Goal: Check status: Check status

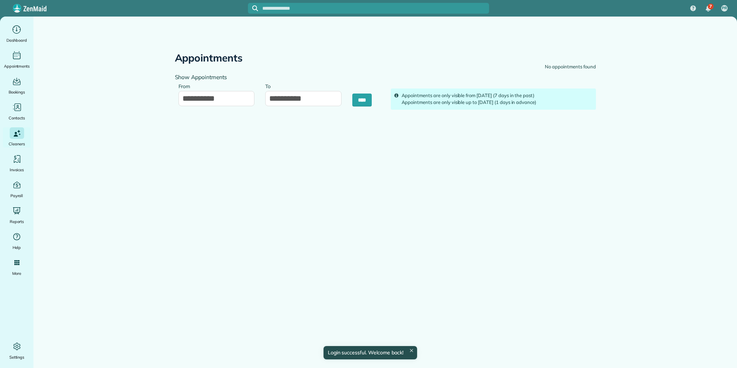
type input "**********"
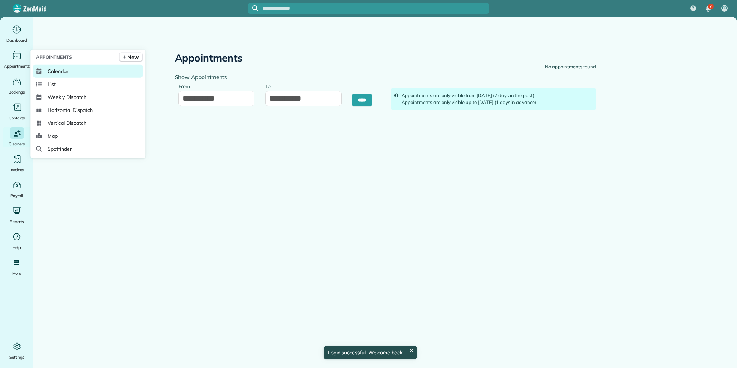
click at [57, 69] on span "Calendar" at bounding box center [57, 71] width 21 height 7
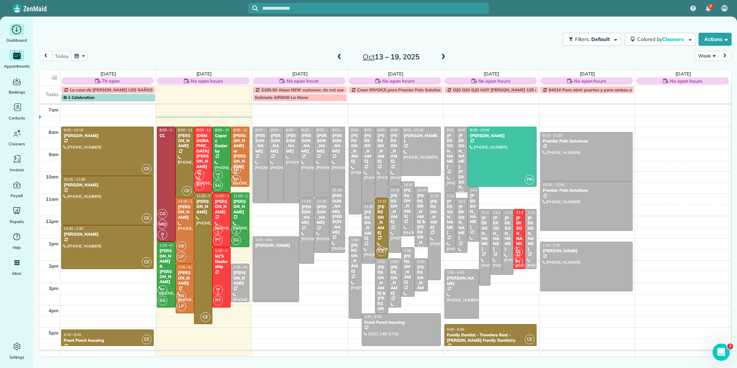
click at [19, 35] on div "Main" at bounding box center [17, 30] width 14 height 12
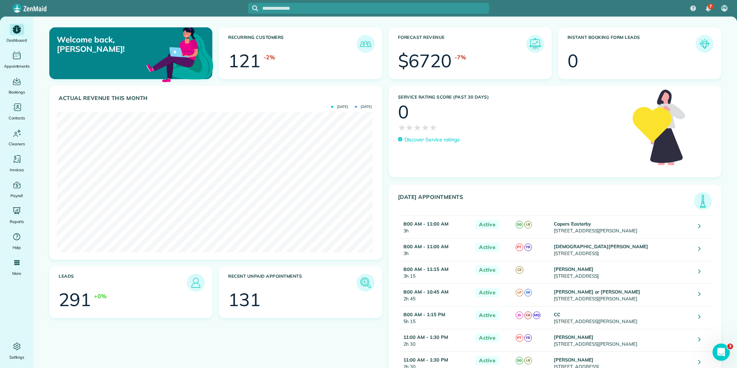
click at [702, 201] on img at bounding box center [702, 201] width 17 height 17
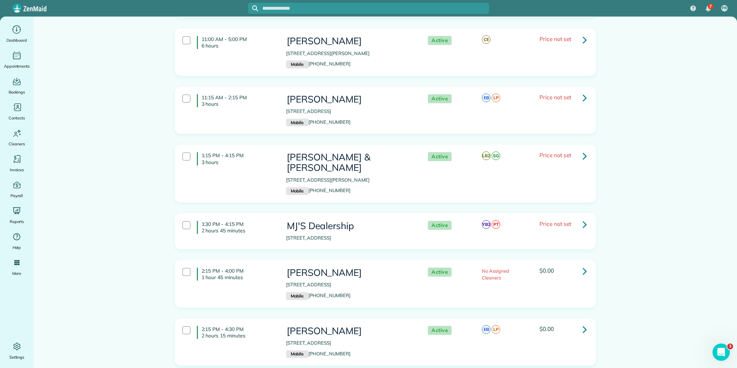
scroll to position [494, 0]
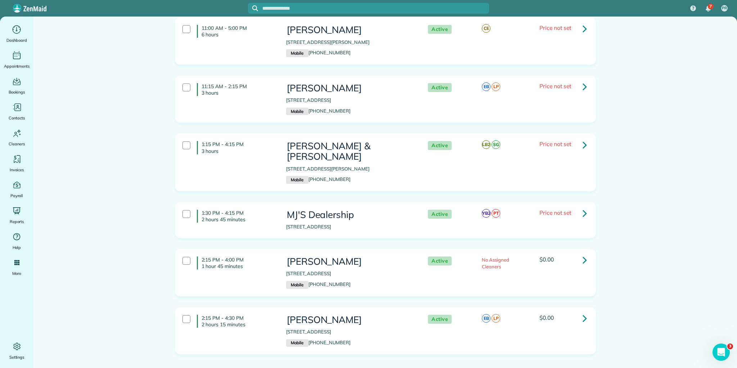
drag, startPoint x: 199, startPoint y: 94, endPoint x: 592, endPoint y: 373, distance: 482.6
click at [592, 368] on html "7 PR Dashboard Appointments Bookings Contacts Cleaners Invoices Payroll Reports…" at bounding box center [368, 184] width 737 height 368
copy div "8:00 AM - 11:00 AM 3 hours Capers Easterby 402 McDaniel Avenue Greenville SC 29…"
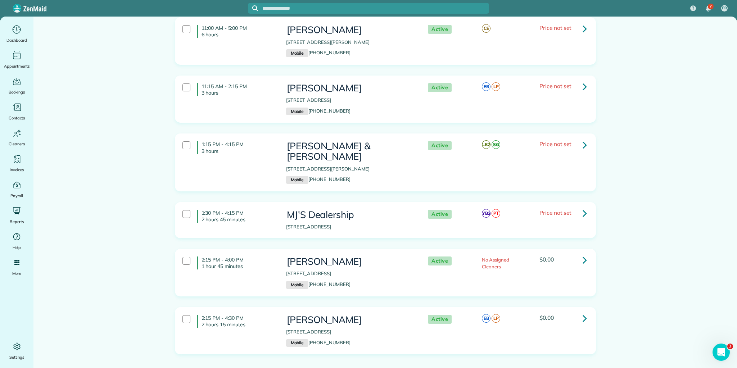
drag, startPoint x: 199, startPoint y: 234, endPoint x: 624, endPoint y: 316, distance: 432.7
copy div "2:15 PM - 4:00 PM 1 hour 45 minutes Anne-Marie Himmel 925 Cleveland Street Gree…"
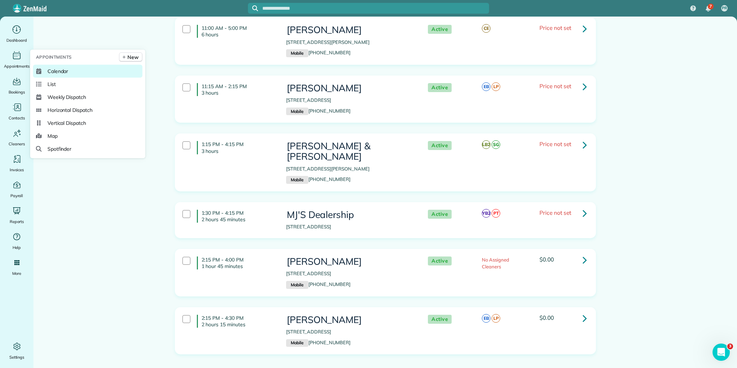
click at [60, 71] on span "Calendar" at bounding box center [57, 71] width 21 height 7
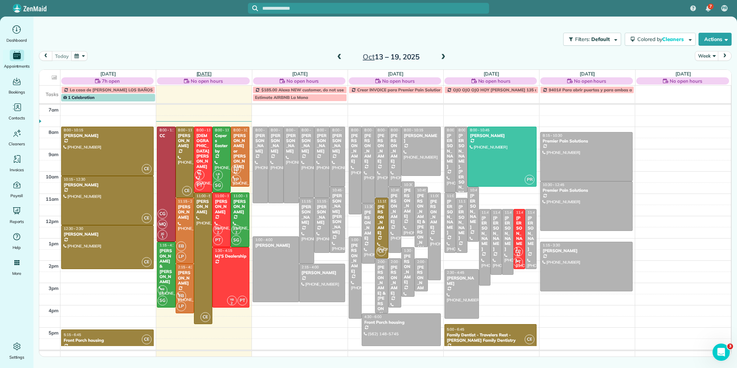
click at [206, 72] on link "[DATE]" at bounding box center [203, 74] width 15 height 6
